Goal: Task Accomplishment & Management: Manage account settings

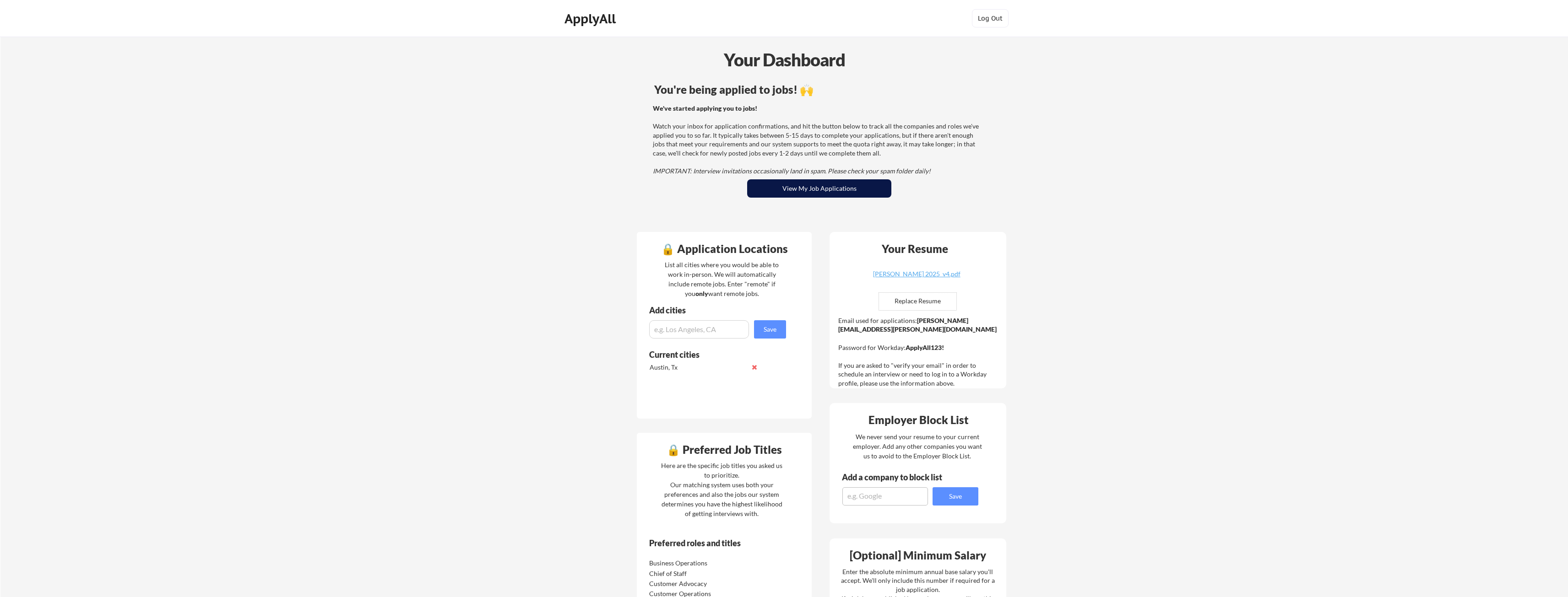
click at [772, 186] on button "View My Job Applications" at bounding box center [819, 188] width 145 height 18
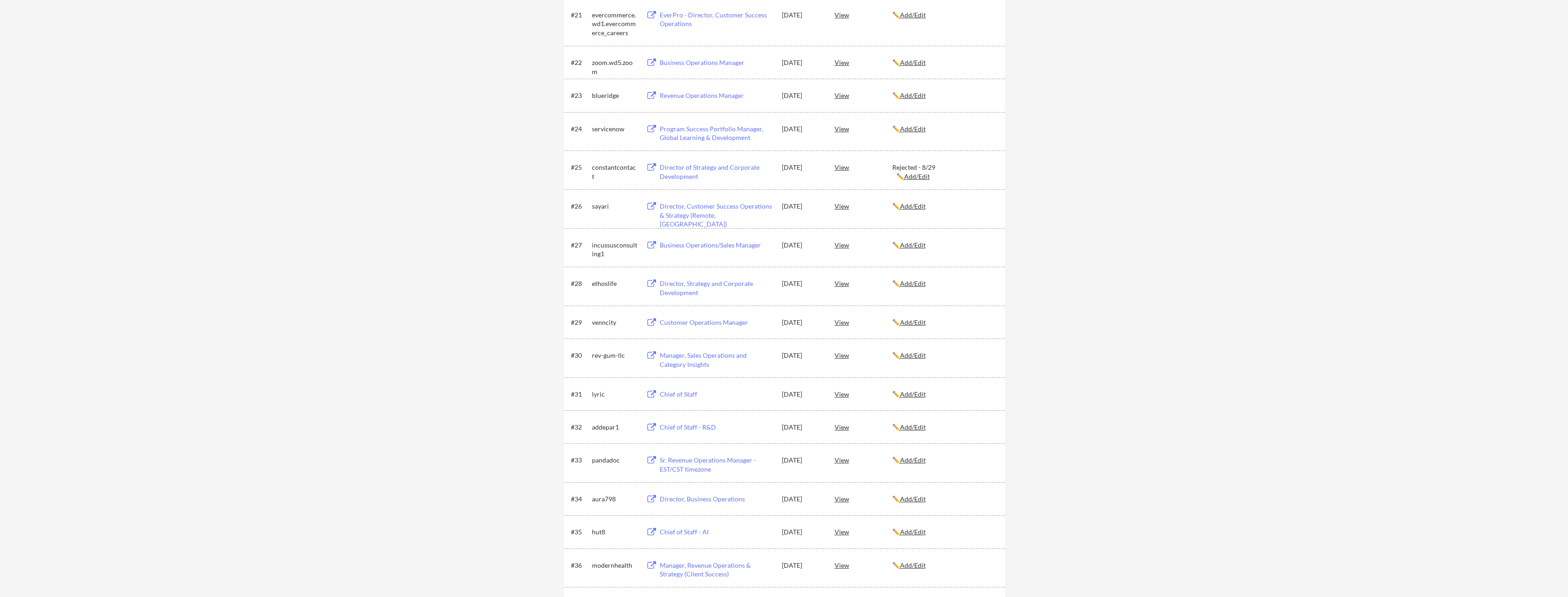
scroll to position [1006, 0]
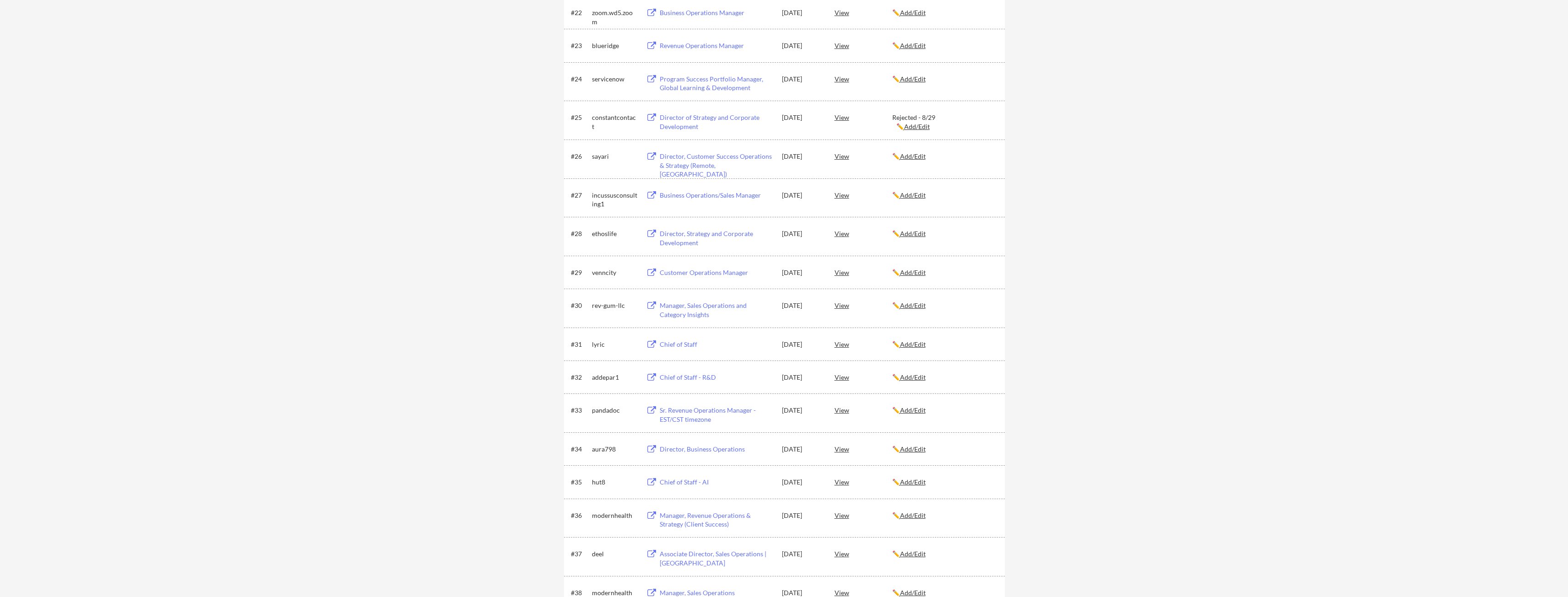
click at [923, 346] on u "Add/Edit" at bounding box center [913, 344] width 26 height 8
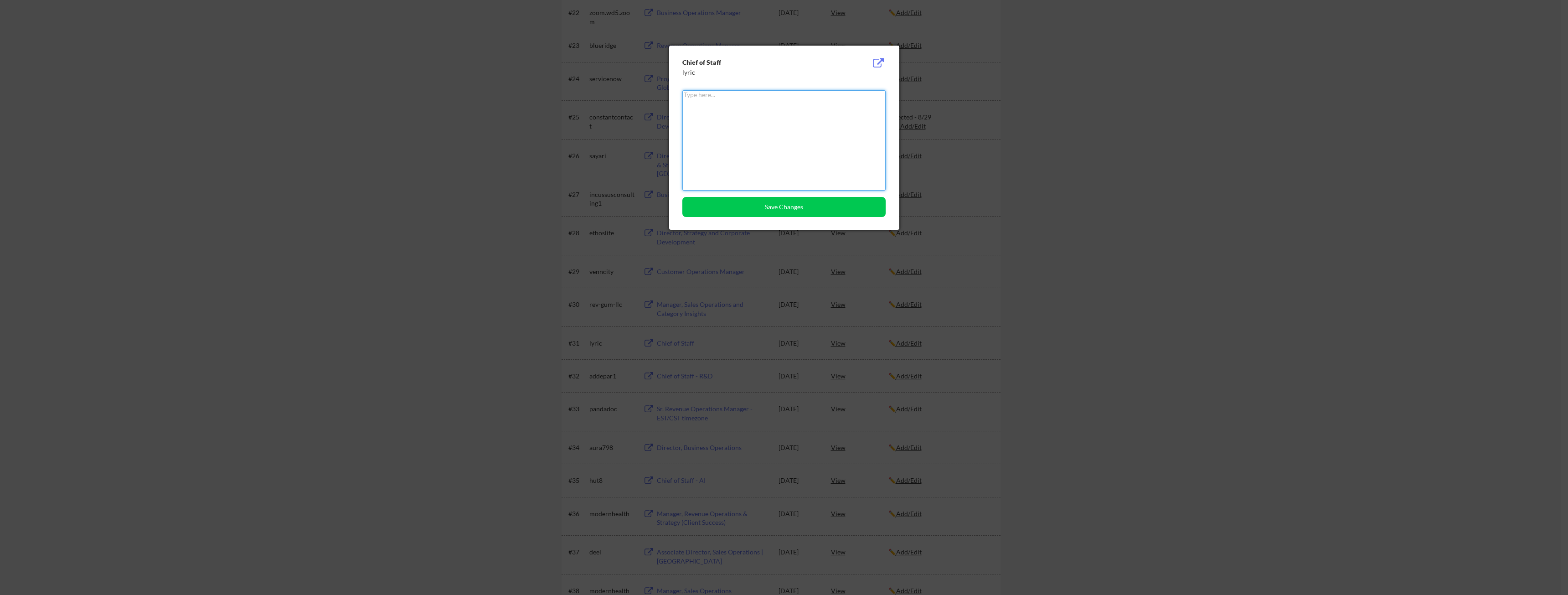
click at [807, 151] on textarea at bounding box center [784, 140] width 204 height 100
click at [706, 93] on textarea "Rejected - 9/2" at bounding box center [784, 140] width 204 height 100
click at [706, 93] on textarea "Rejected - 9/2" at bounding box center [784, 140] width 204 height 100
click at [706, 92] on textarea "Rejected - 9/2" at bounding box center [784, 140] width 204 height 100
type textarea "Rejected - 9/2"
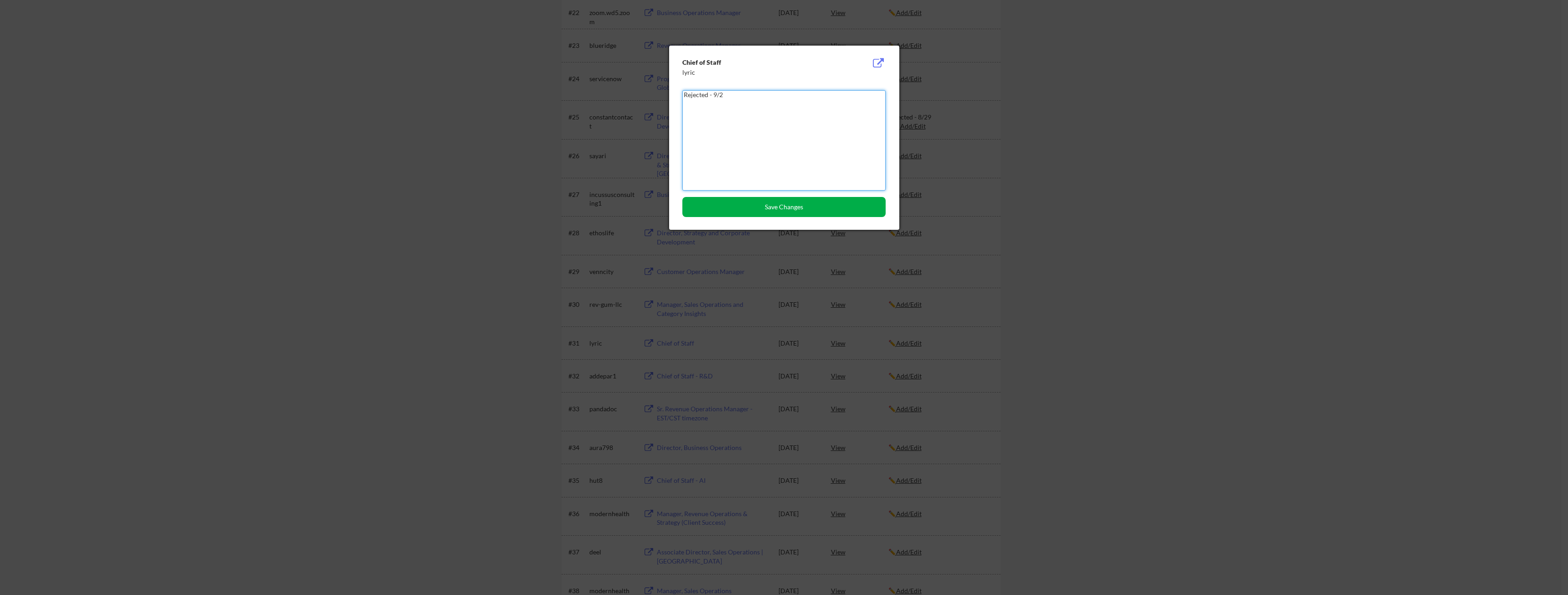
click at [779, 202] on button "Save Changes" at bounding box center [784, 207] width 204 height 20
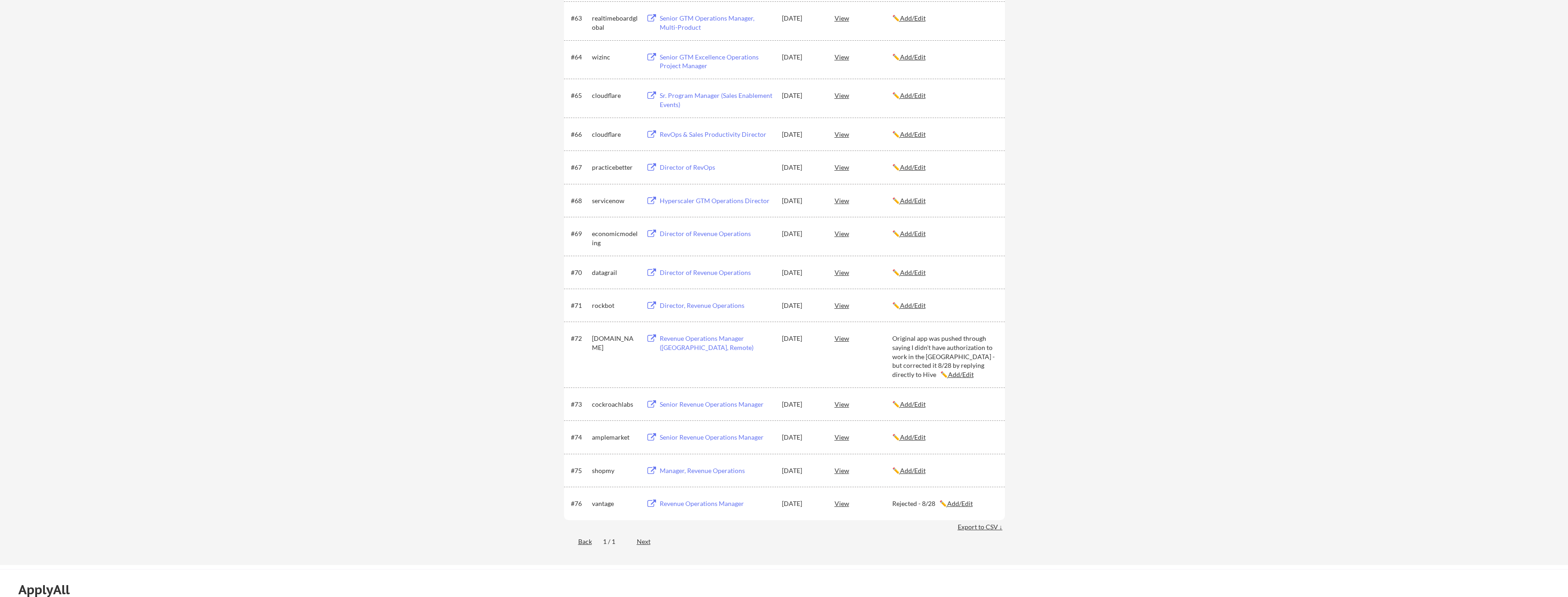
scroll to position [2469, 0]
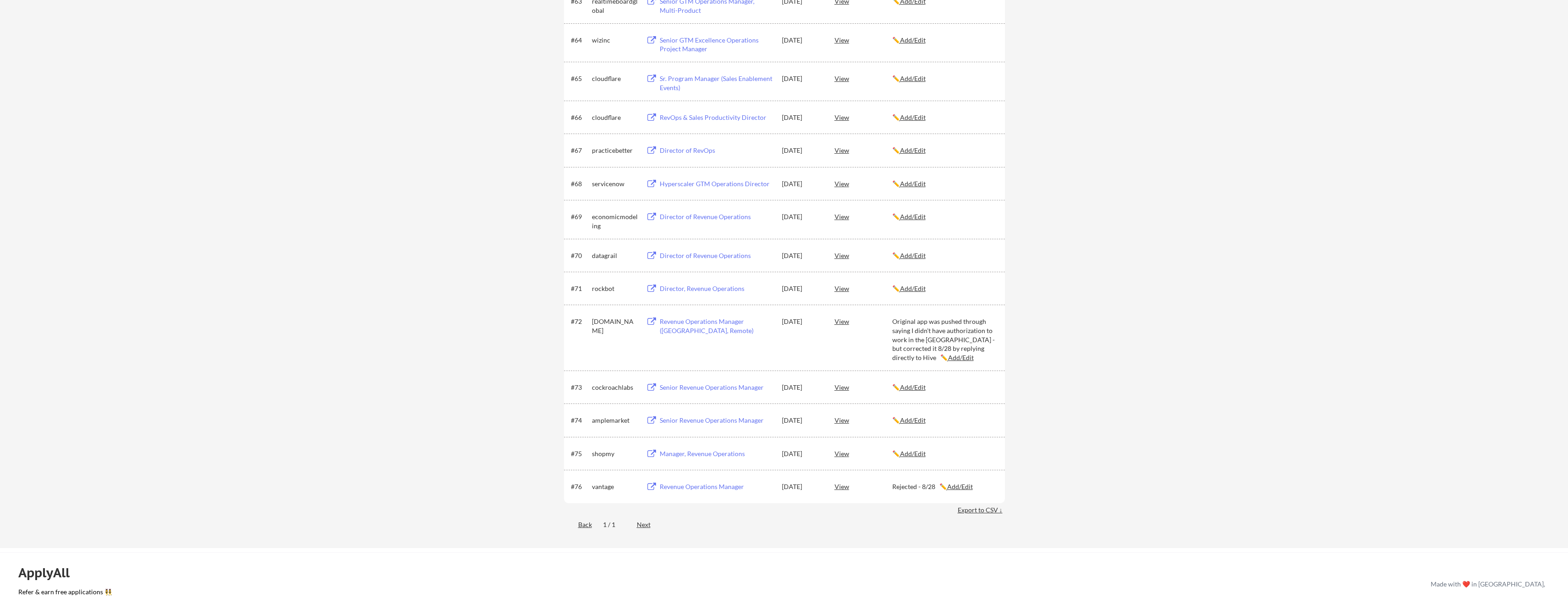
click at [643, 521] on div "Next" at bounding box center [649, 524] width 24 height 9
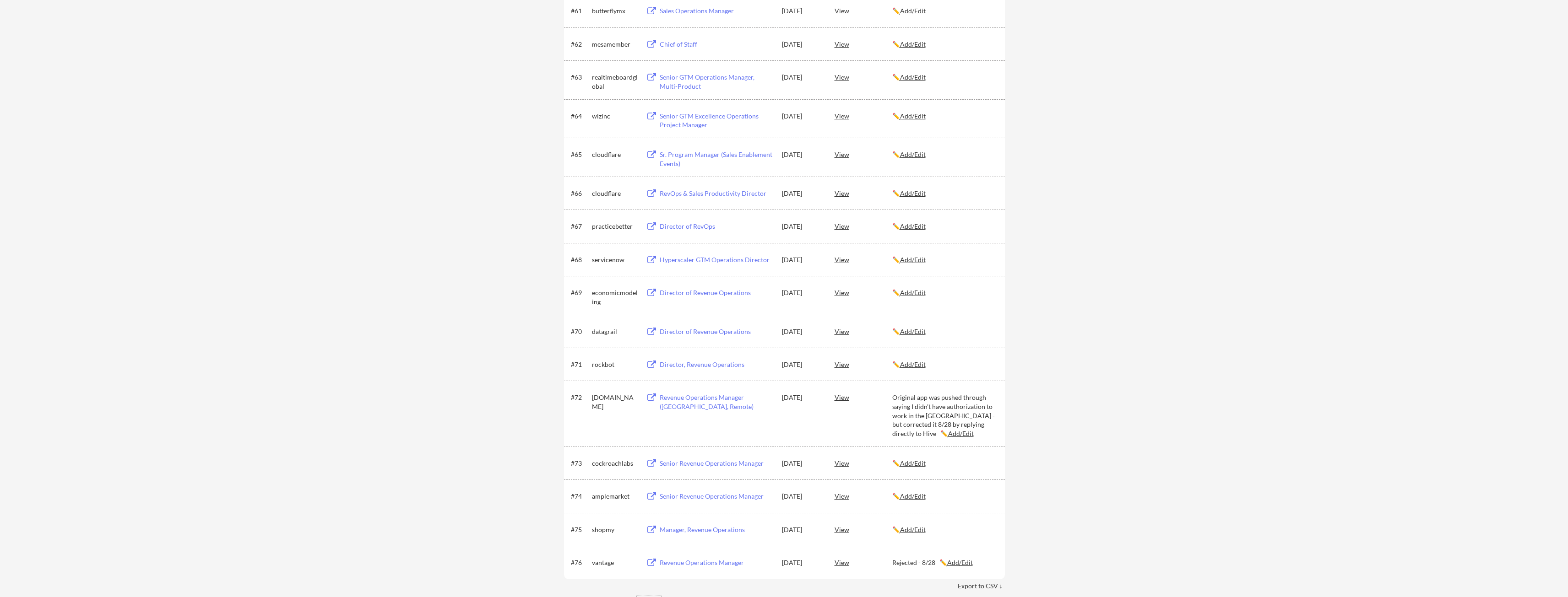
scroll to position [2424, 0]
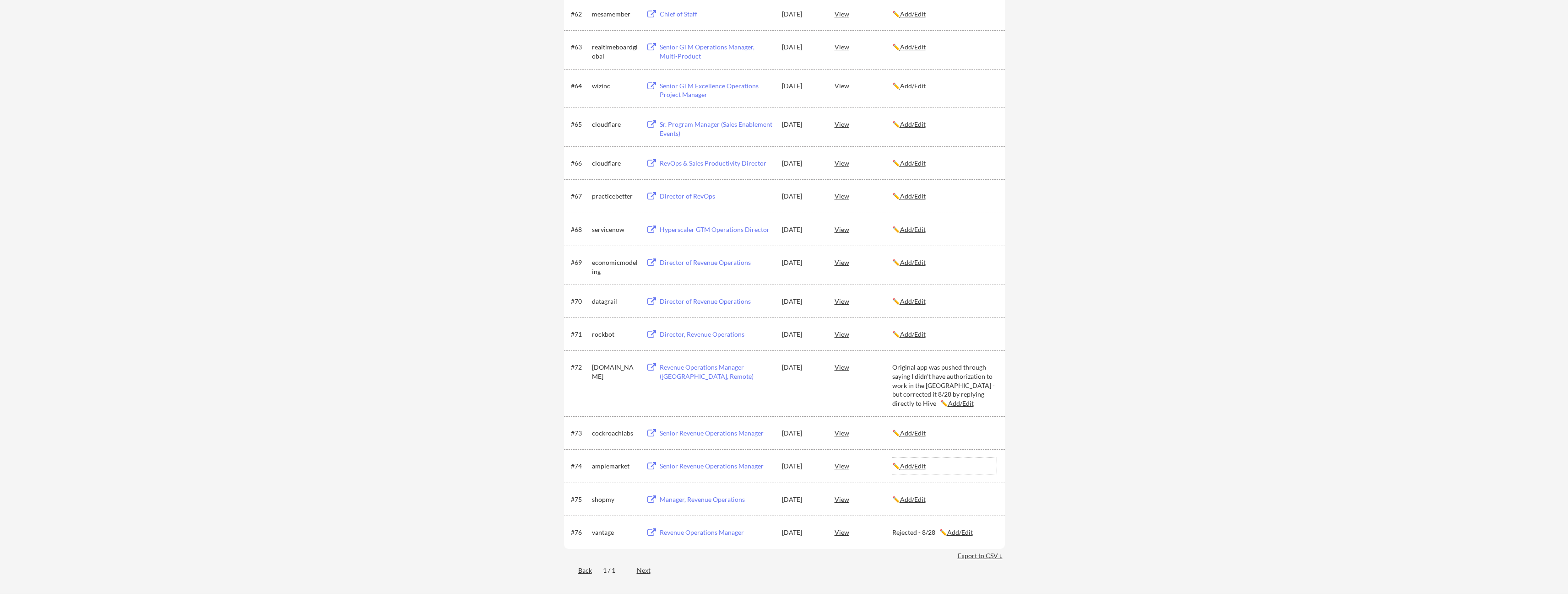
click at [914, 463] on u "Add/Edit" at bounding box center [913, 466] width 26 height 8
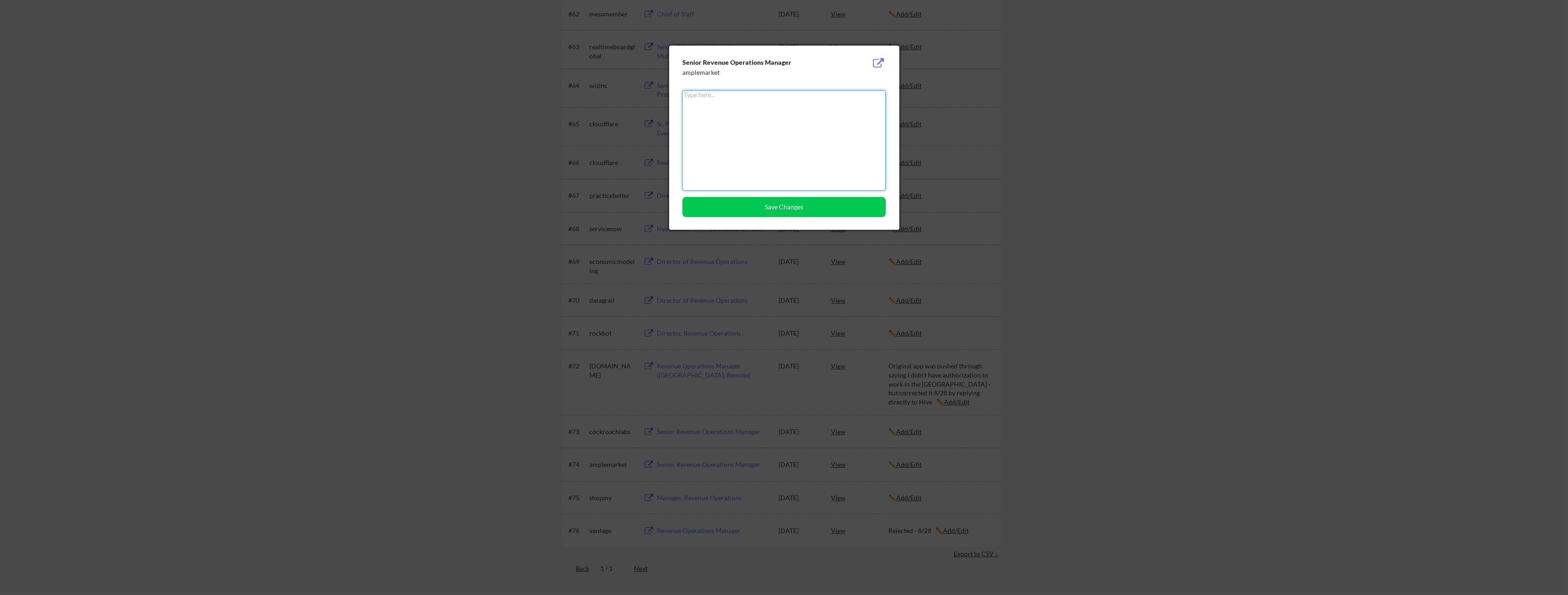
click at [776, 154] on textarea at bounding box center [784, 140] width 204 height 100
paste textarea "Rejected - 9/2"
type textarea "Rejected - 9/2"
click at [775, 214] on button "Save Changes" at bounding box center [784, 207] width 204 height 20
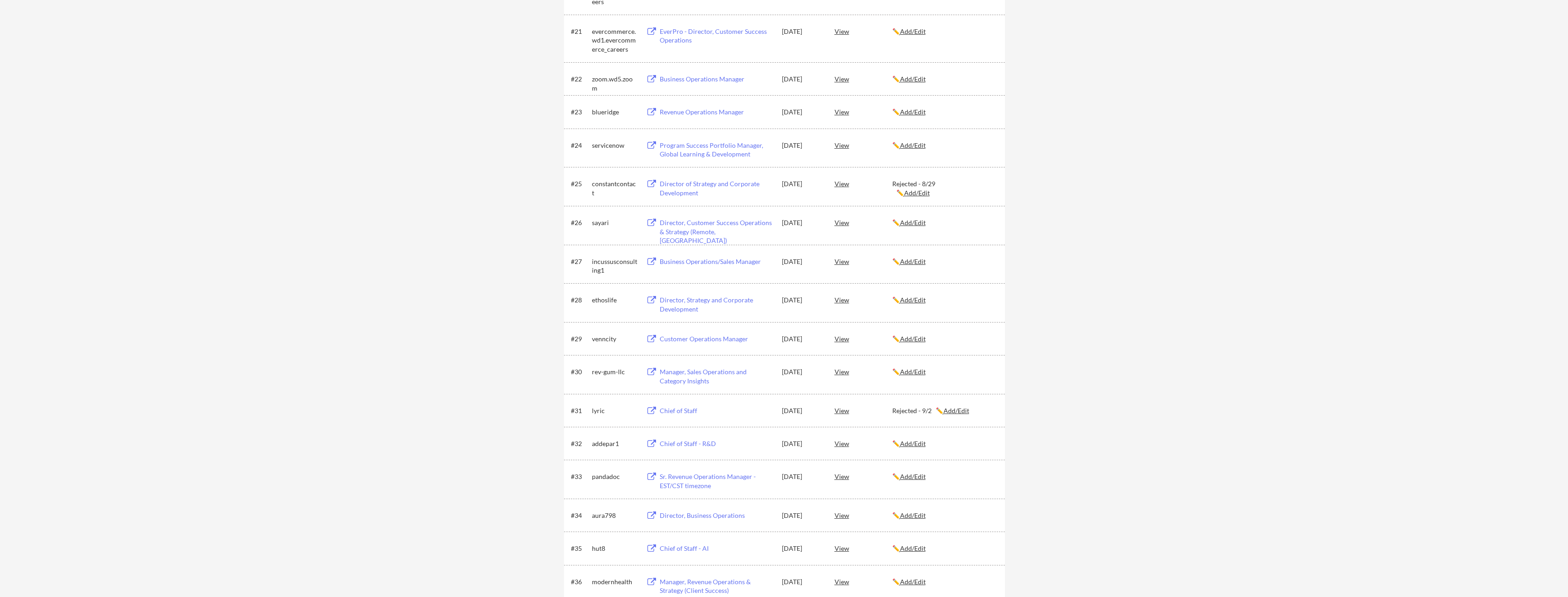
scroll to position [915, 0]
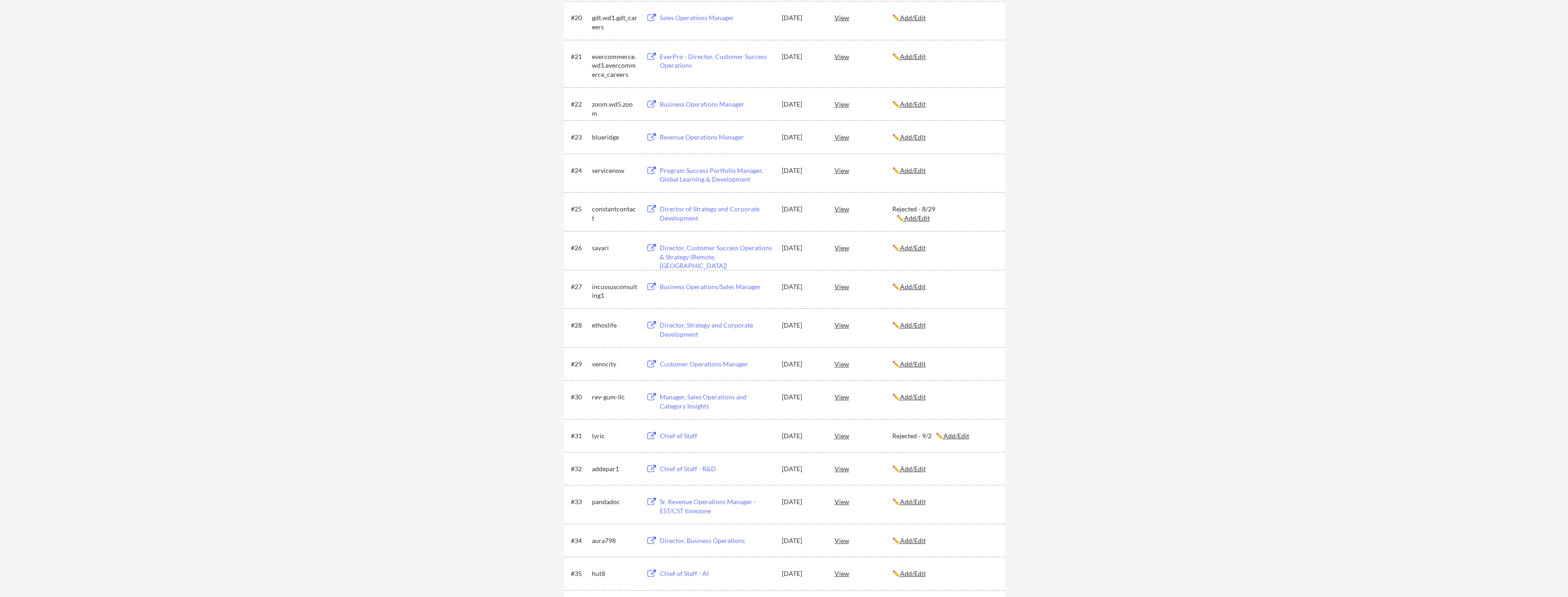
click at [920, 139] on u "Add/Edit" at bounding box center [913, 137] width 26 height 8
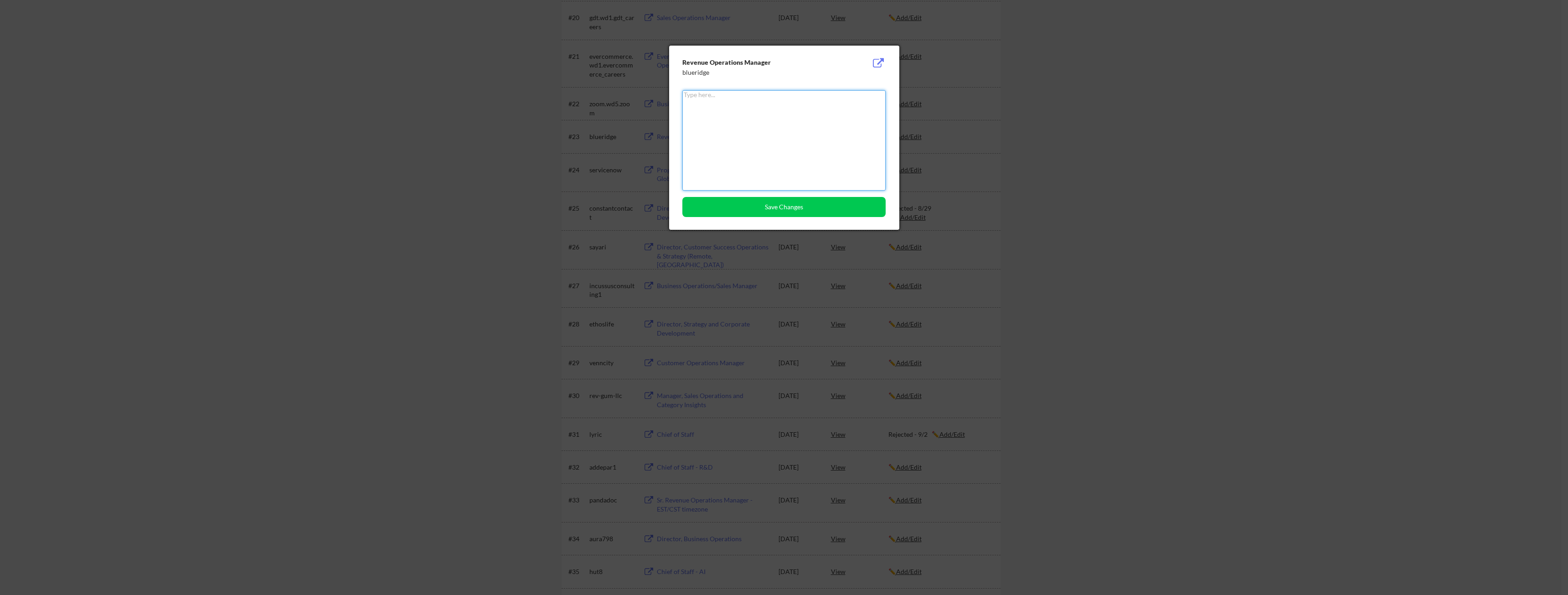
click at [809, 143] on textarea at bounding box center [784, 140] width 204 height 100
paste textarea "Rejected - 9/2"
type textarea "Rejected - 9/2"
click at [779, 202] on button "Save Changes" at bounding box center [784, 207] width 204 height 20
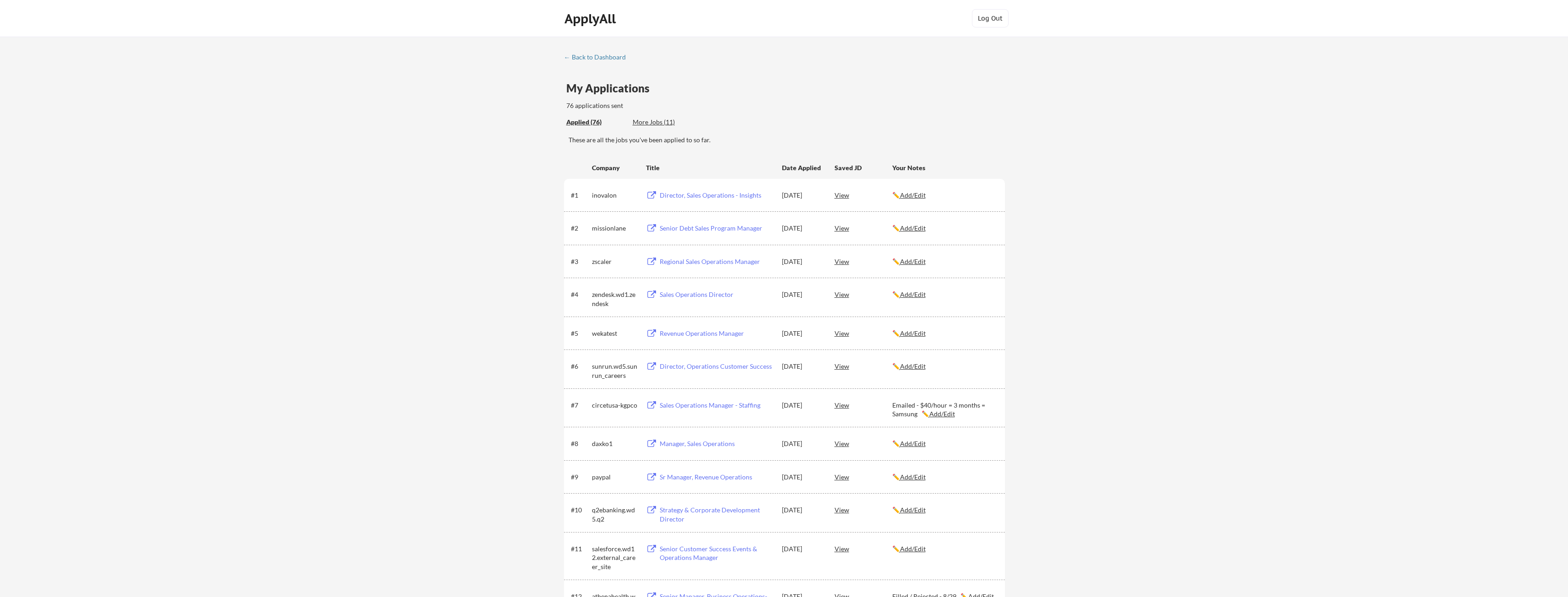
scroll to position [45, 0]
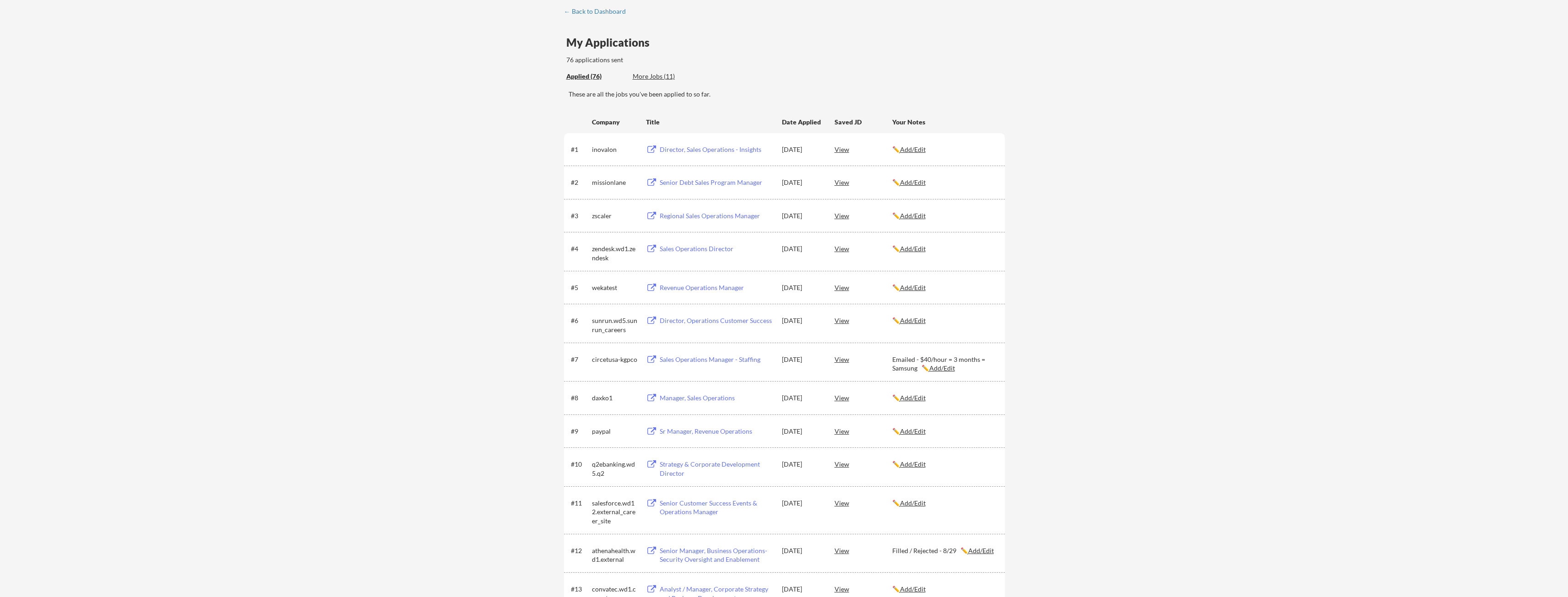
click at [925, 318] on u "Add/Edit" at bounding box center [913, 321] width 26 height 8
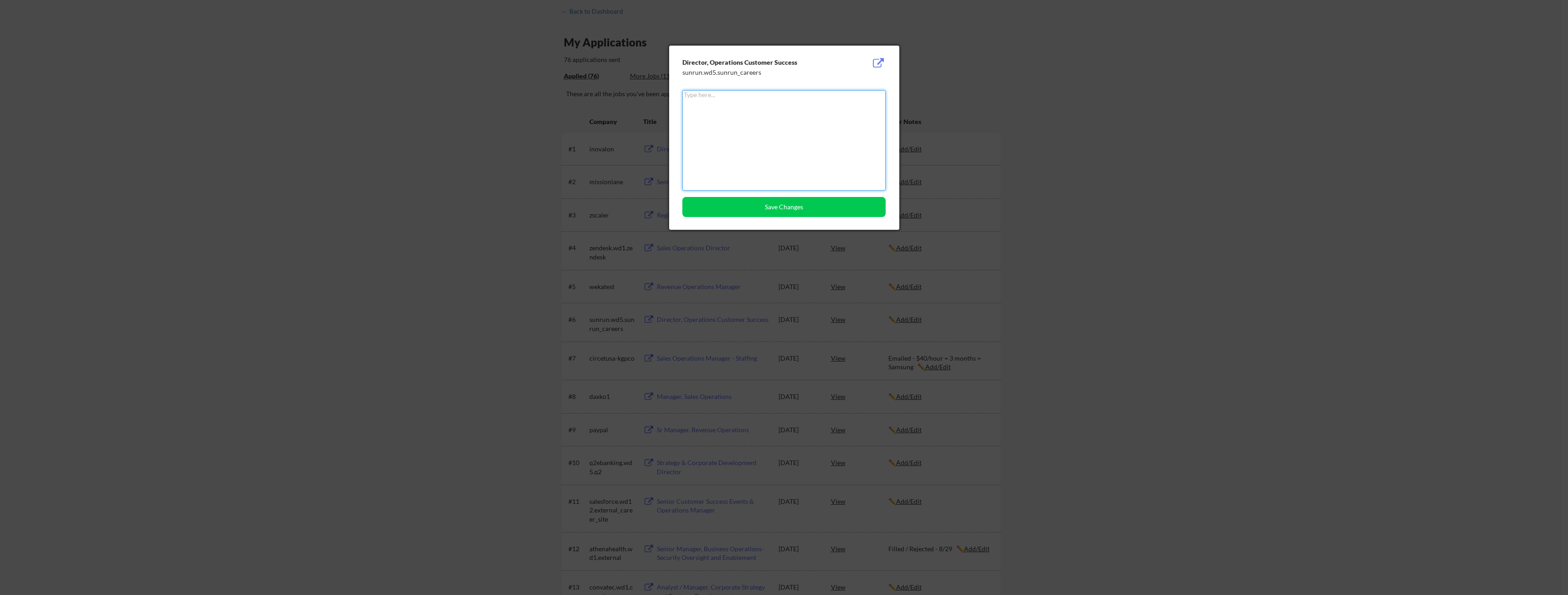
click at [792, 159] on textarea at bounding box center [784, 140] width 204 height 100
paste textarea "Rejected - 9/2"
type textarea "Rejected - 8/31"
click at [786, 205] on button "Save Changes" at bounding box center [784, 207] width 204 height 20
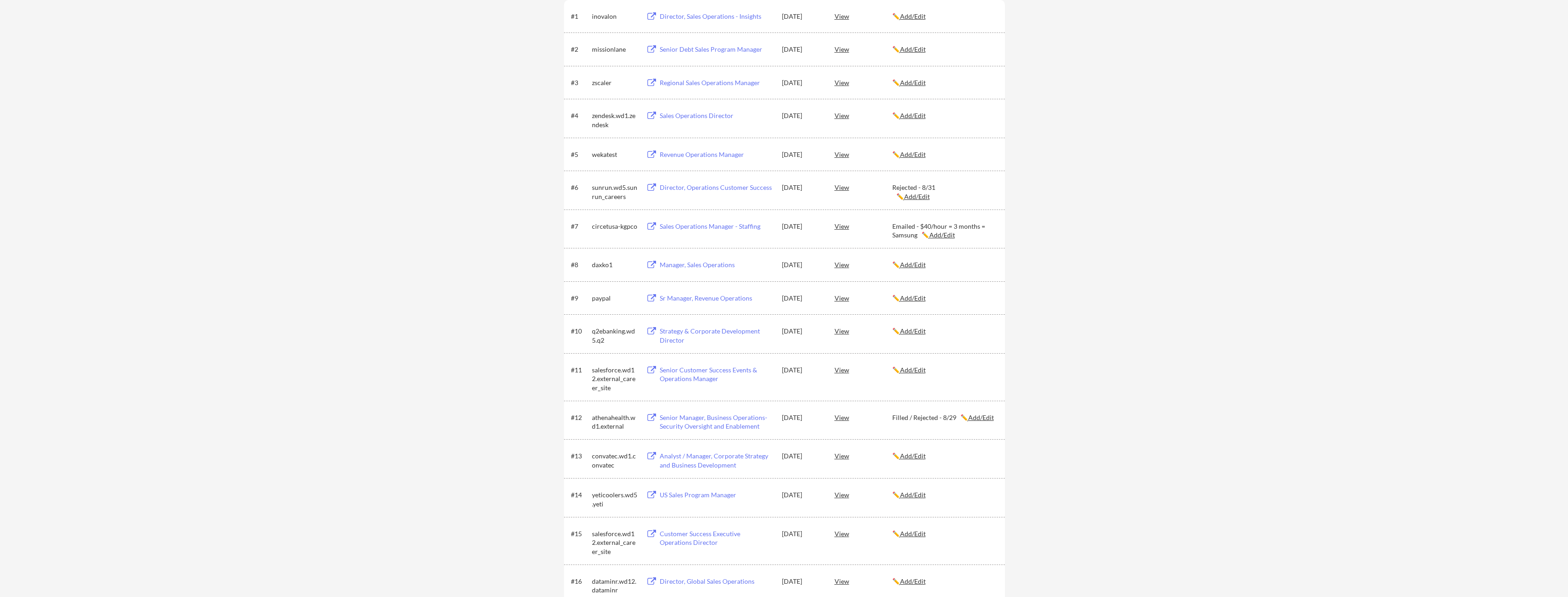
scroll to position [183, 0]
click at [918, 529] on u "Add/Edit" at bounding box center [913, 529] width 26 height 8
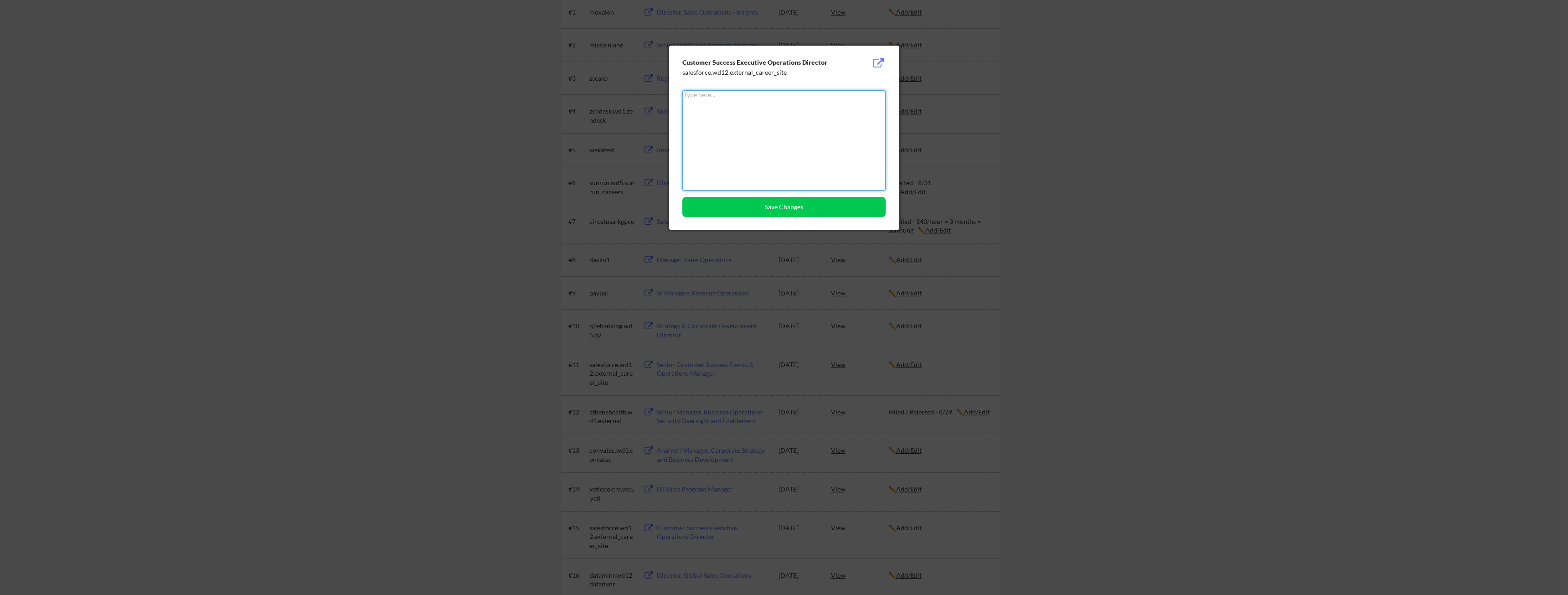
click at [805, 158] on textarea at bounding box center [784, 140] width 204 height 100
type textarea "Rejected - 8/30"
click at [803, 204] on button "Save Changes" at bounding box center [784, 207] width 204 height 20
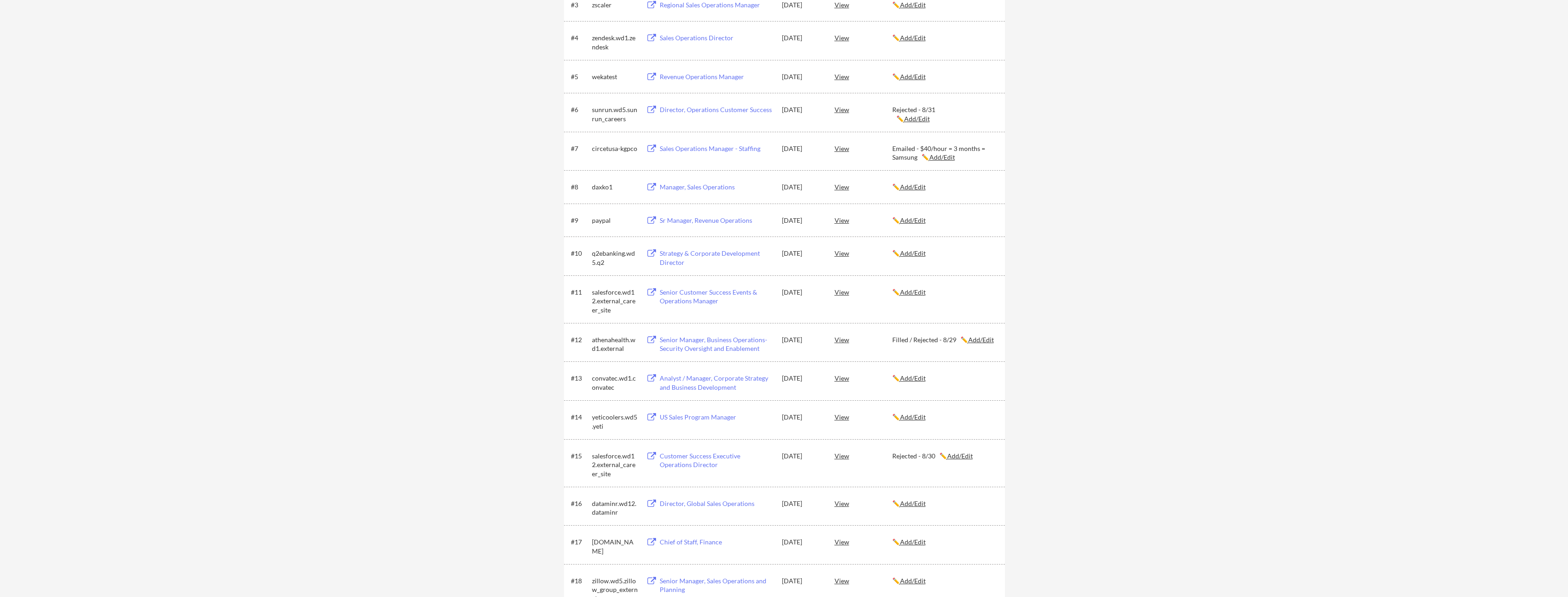
scroll to position [275, 0]
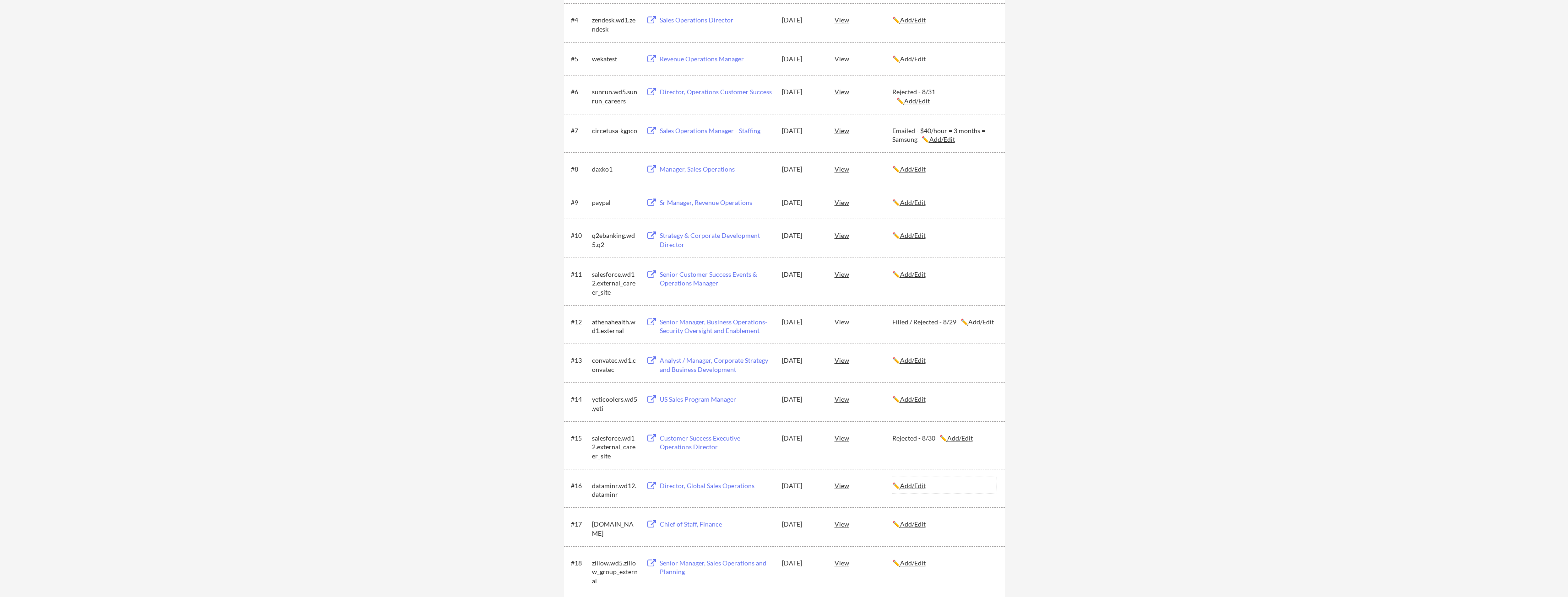
click at [914, 484] on u "Add/Edit" at bounding box center [913, 485] width 26 height 8
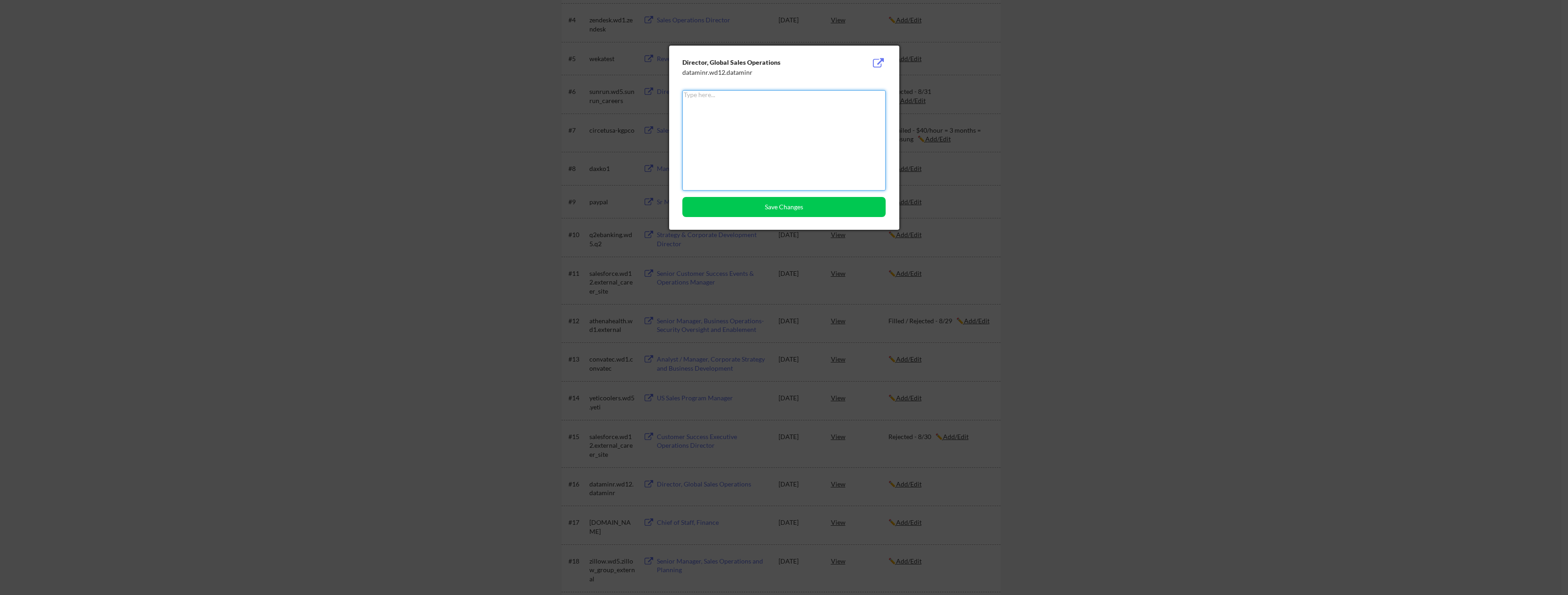
click at [779, 84] on div "Director, Global Sales Operations dataminr.wd12.dataminr Save Changes" at bounding box center [784, 138] width 230 height 185
click at [778, 109] on textarea at bounding box center [784, 140] width 204 height 100
paste textarea "Rejected - 9/2"
drag, startPoint x: 723, startPoint y: 93, endPoint x: 714, endPoint y: 91, distance: 9.2
click at [714, 91] on textarea "Rejected - 9/2" at bounding box center [784, 140] width 204 height 100
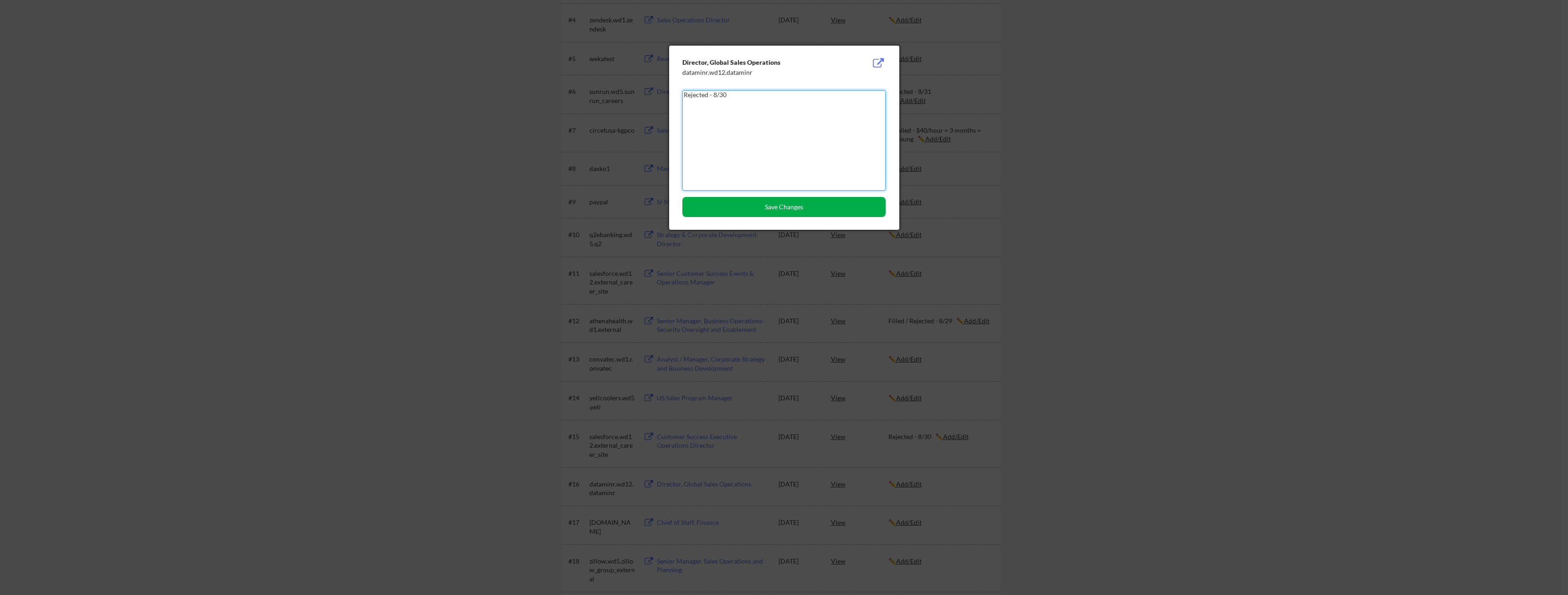
type textarea "Rejected - 8/30"
click at [759, 208] on button "Save Changes" at bounding box center [784, 207] width 204 height 20
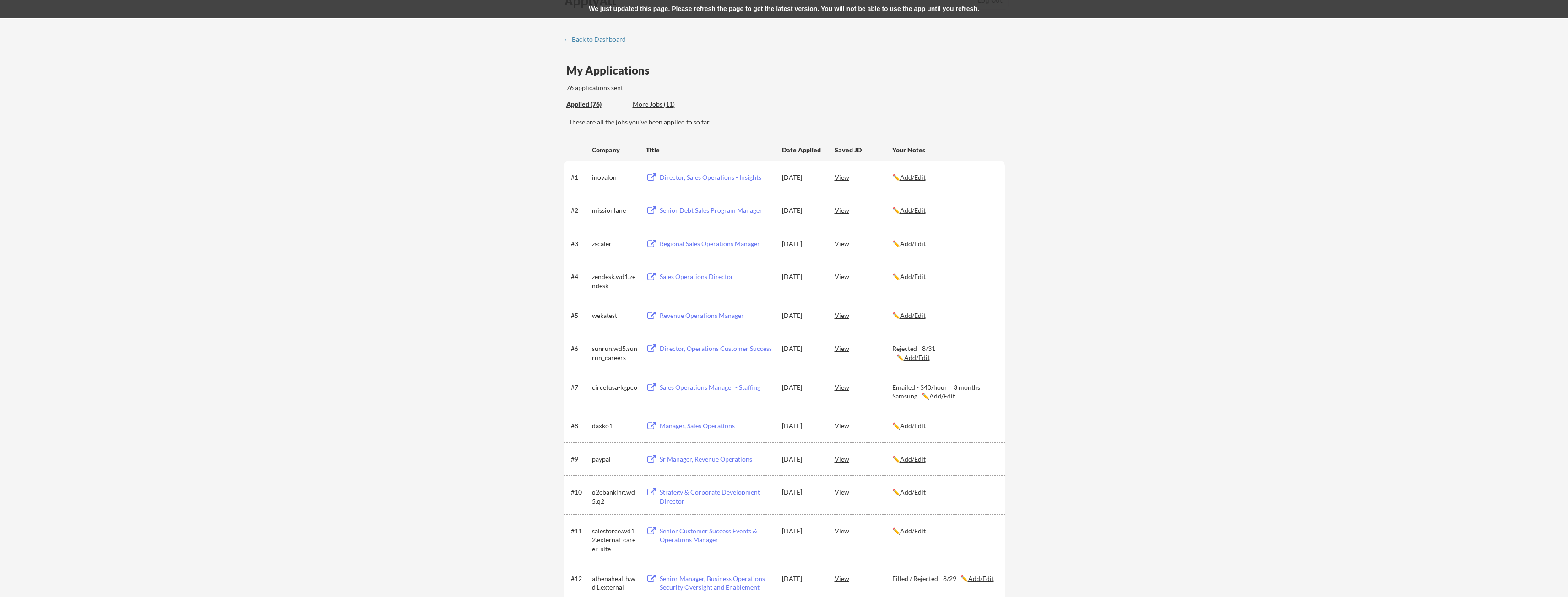
scroll to position [0, 0]
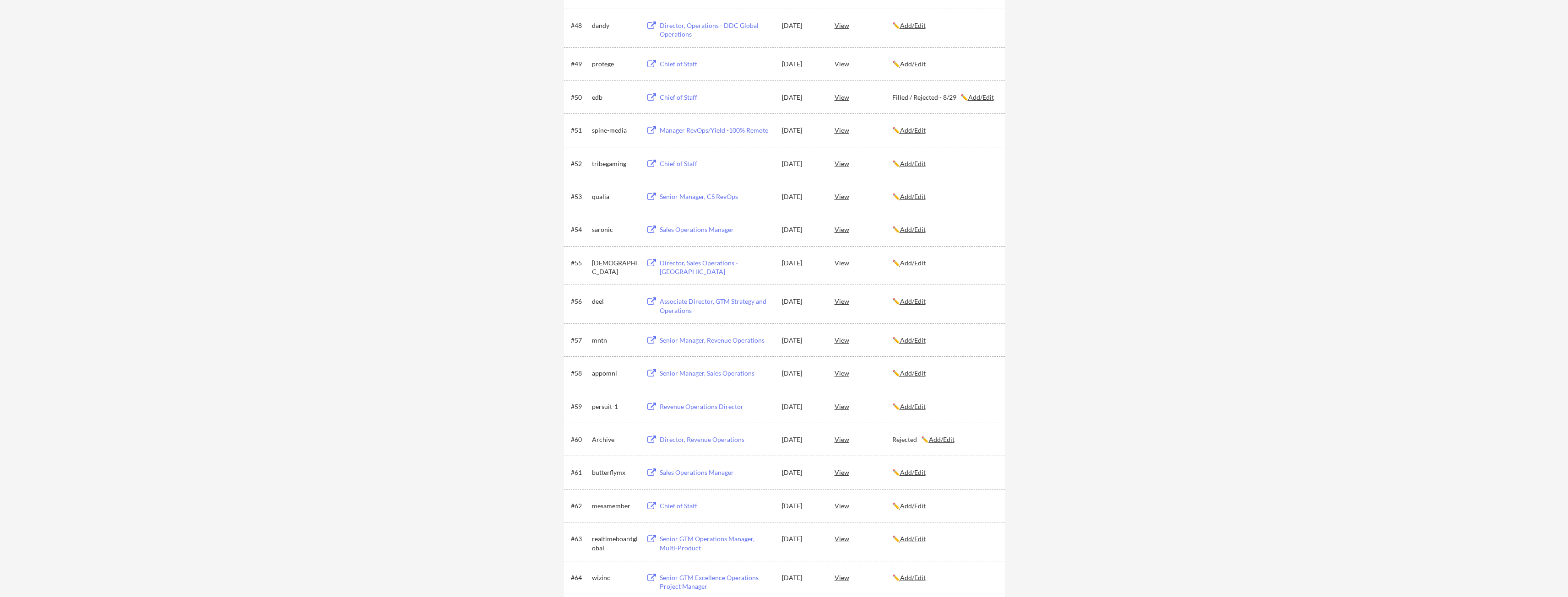
scroll to position [1967, 0]
